Goal: Transaction & Acquisition: Book appointment/travel/reservation

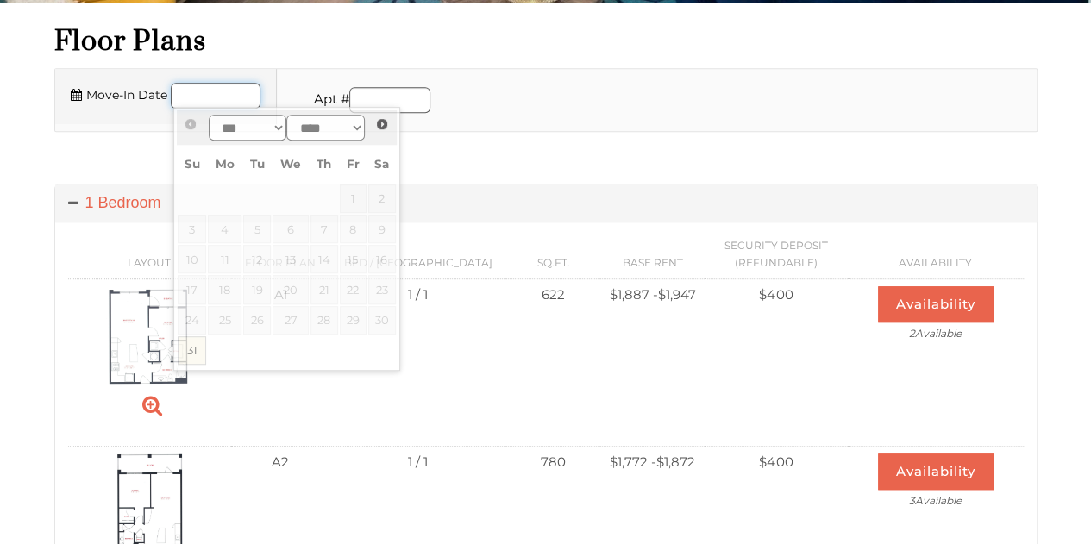
click at [250, 104] on input "Move-In Date" at bounding box center [216, 96] width 90 height 26
click at [379, 126] on span "Next" at bounding box center [382, 124] width 14 height 14
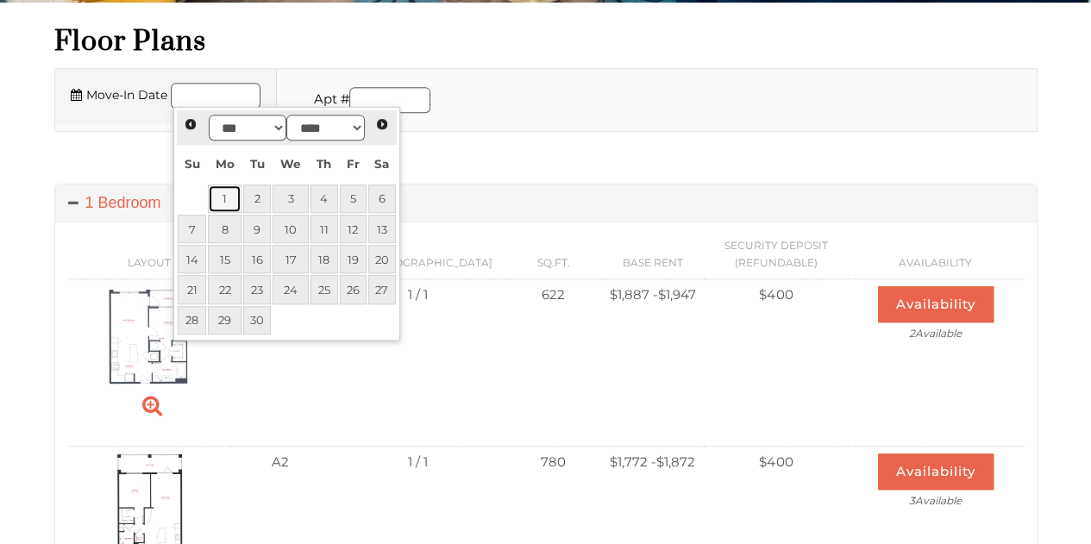
click at [217, 202] on link "1" at bounding box center [225, 199] width 34 height 28
type input "**********"
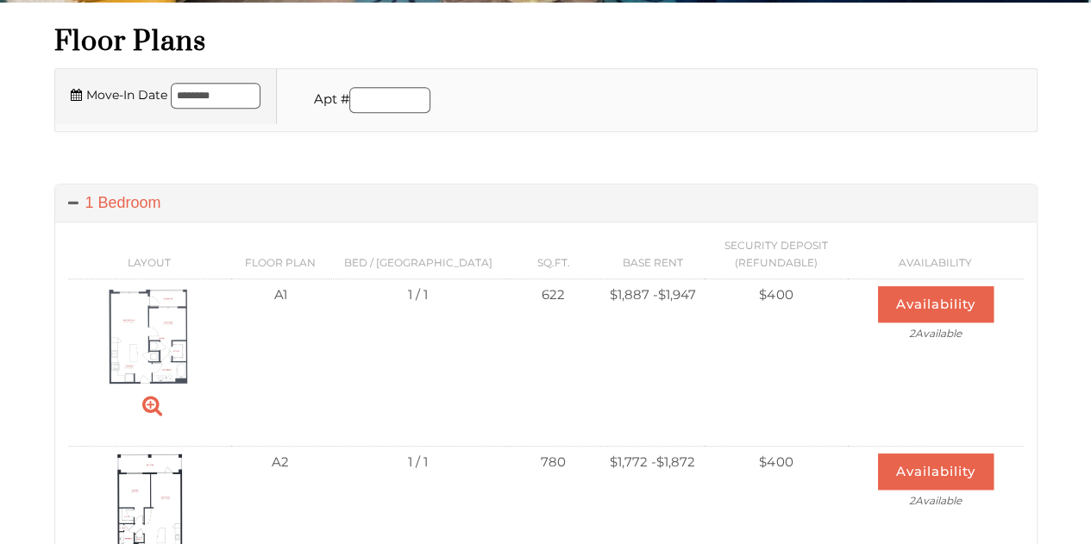
scroll to position [406, 0]
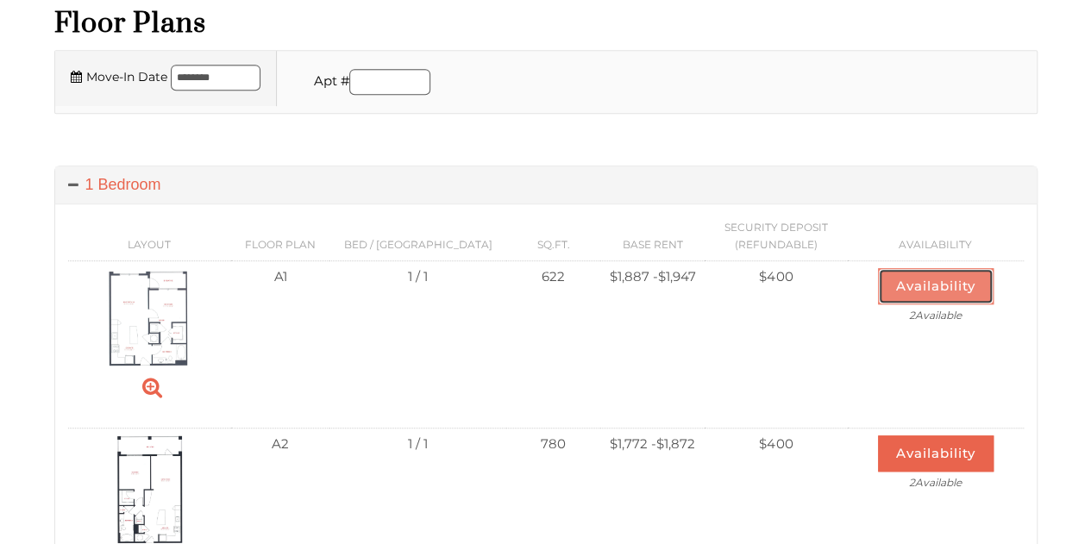
click at [913, 284] on button "Availability" at bounding box center [936, 286] width 116 height 36
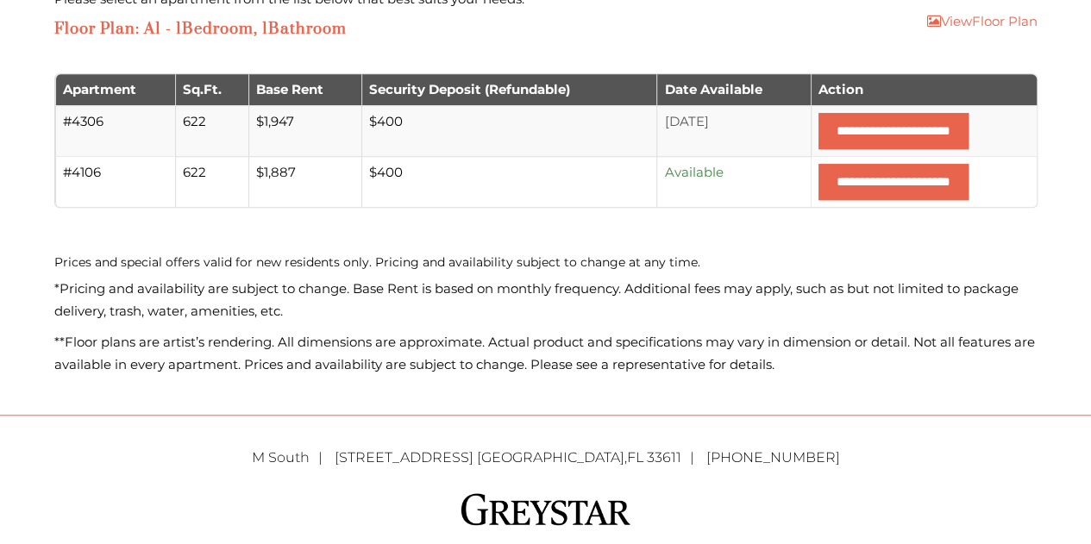
scroll to position [605, 0]
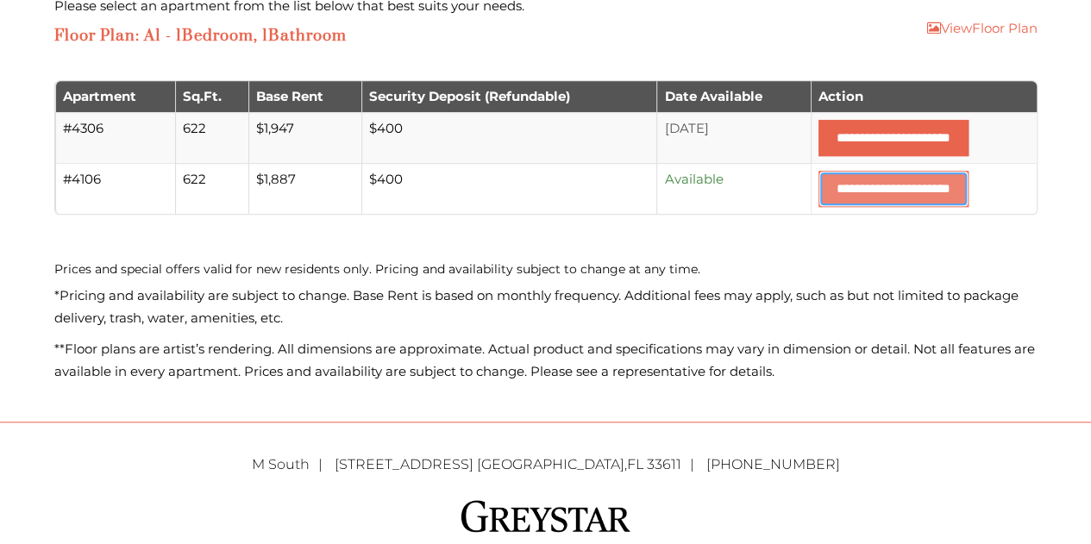
click at [827, 191] on input "**********" at bounding box center [894, 189] width 150 height 36
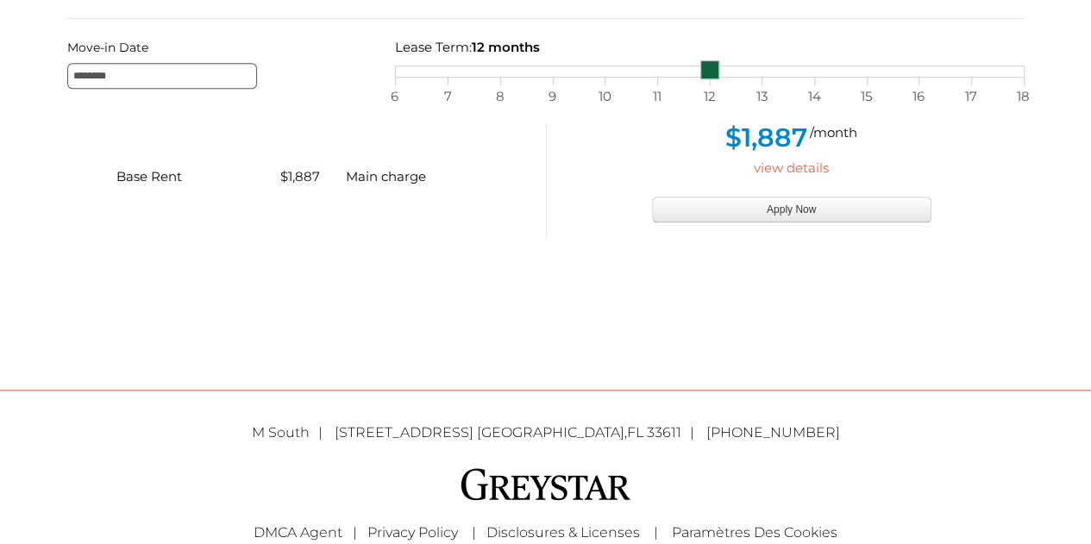
scroll to position [493, 0]
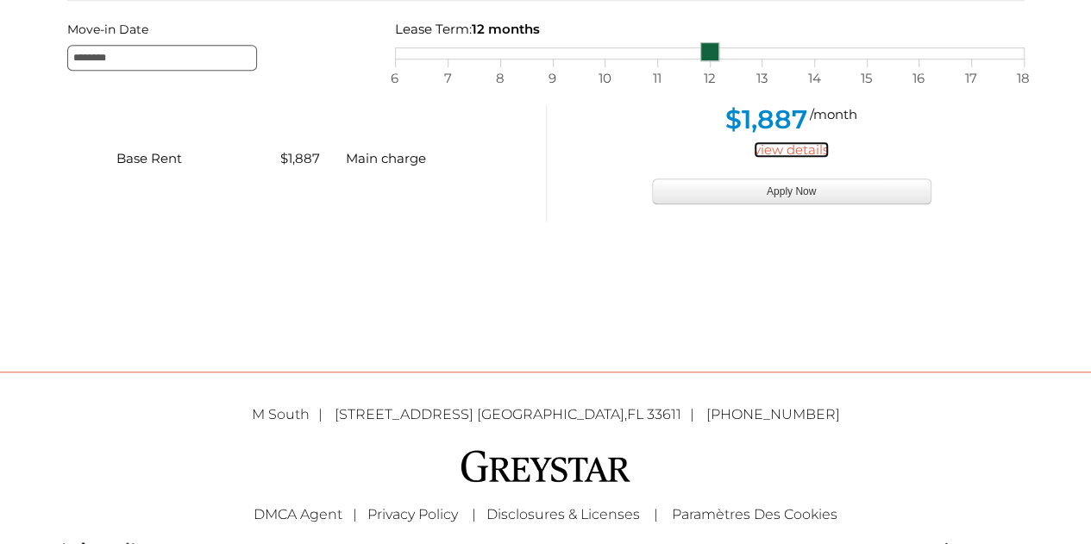
click at [806, 153] on link "view details" at bounding box center [791, 149] width 75 height 16
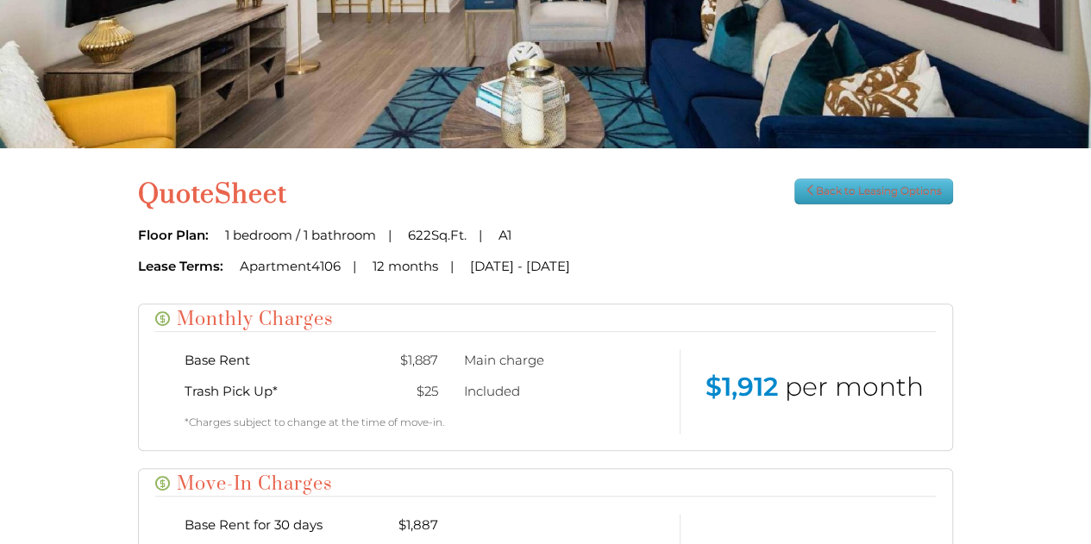
scroll to position [256, 0]
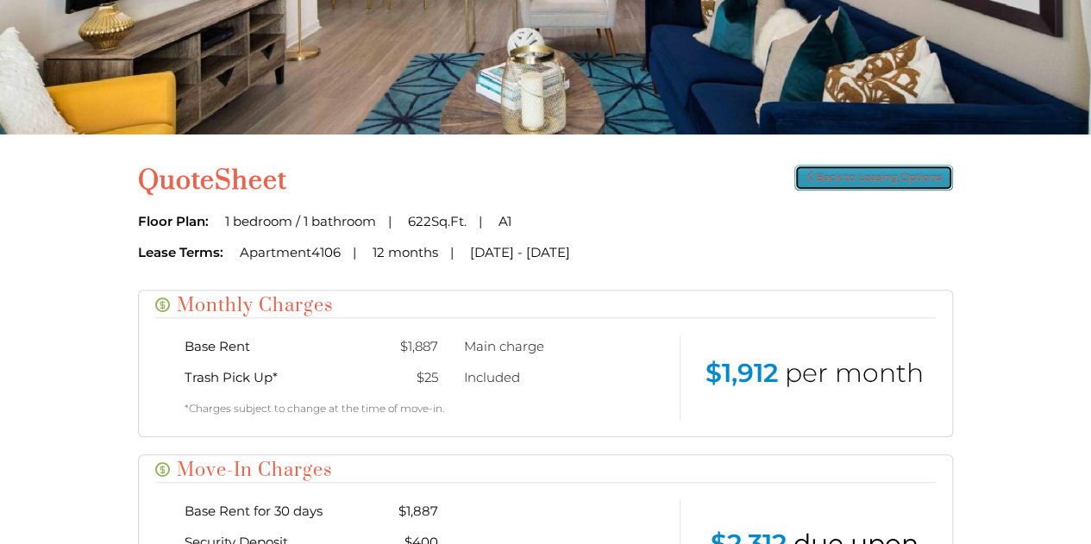
click at [872, 175] on link "Back to Leasing Options" at bounding box center [873, 178] width 159 height 26
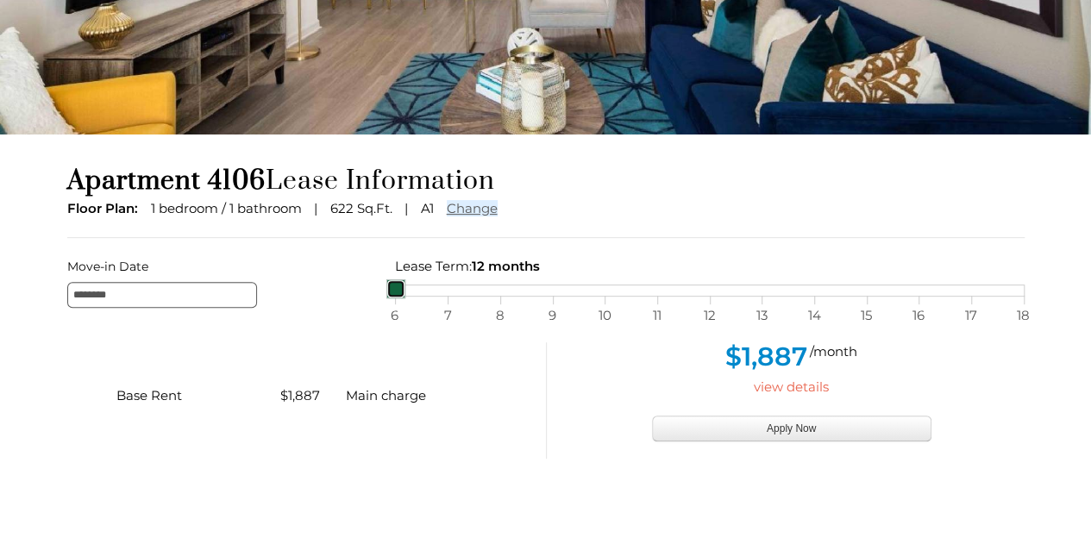
drag, startPoint x: 707, startPoint y: 291, endPoint x: 383, endPoint y: 304, distance: 324.6
click at [383, 304] on div "Move-in Date ******** Lease Term: 12 months selected on Lease month slider, mov…" at bounding box center [545, 281] width 983 height 53
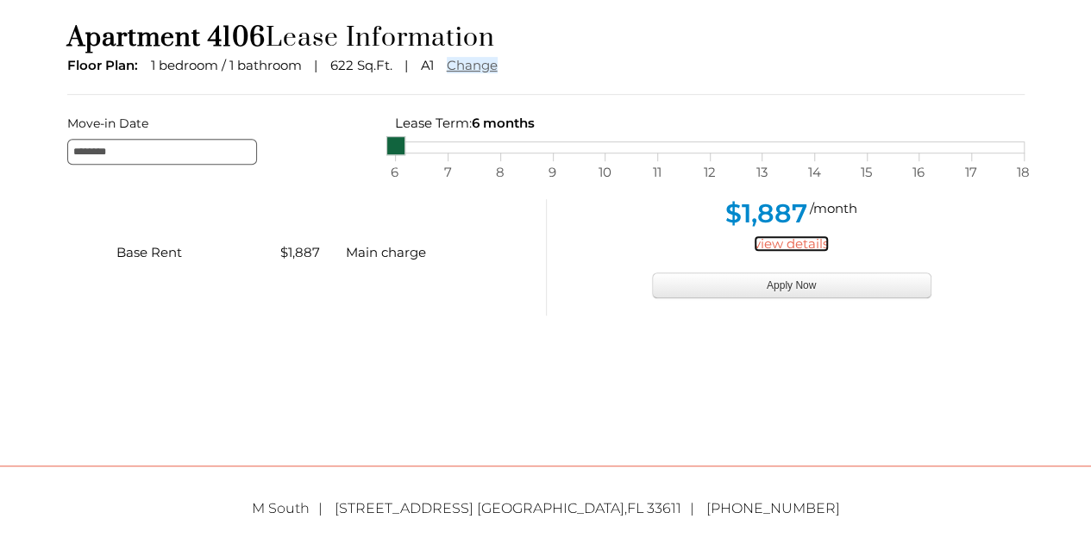
click at [792, 238] on link "view details" at bounding box center [791, 243] width 75 height 16
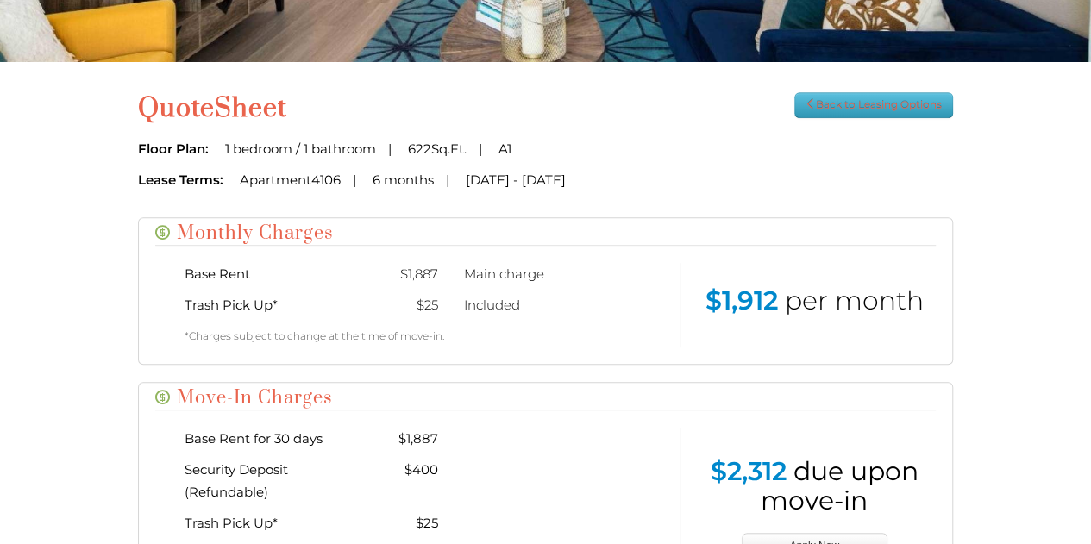
scroll to position [329, 0]
